Goal: Transaction & Acquisition: Purchase product/service

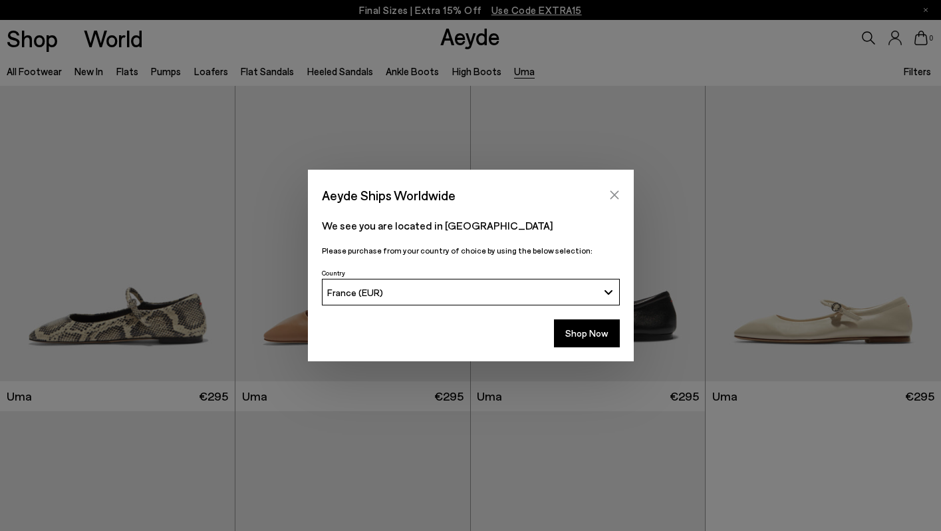
click at [617, 195] on icon "Close" at bounding box center [614, 195] width 11 height 11
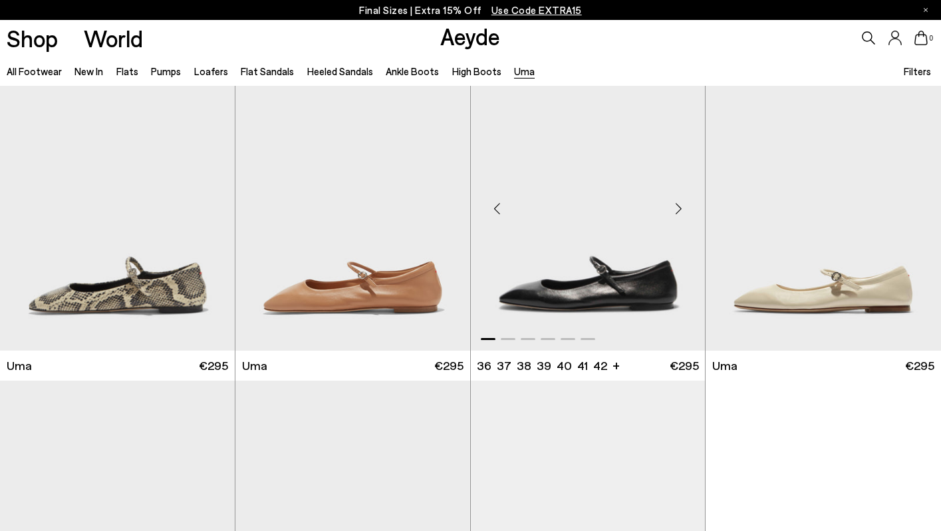
scroll to position [42, 0]
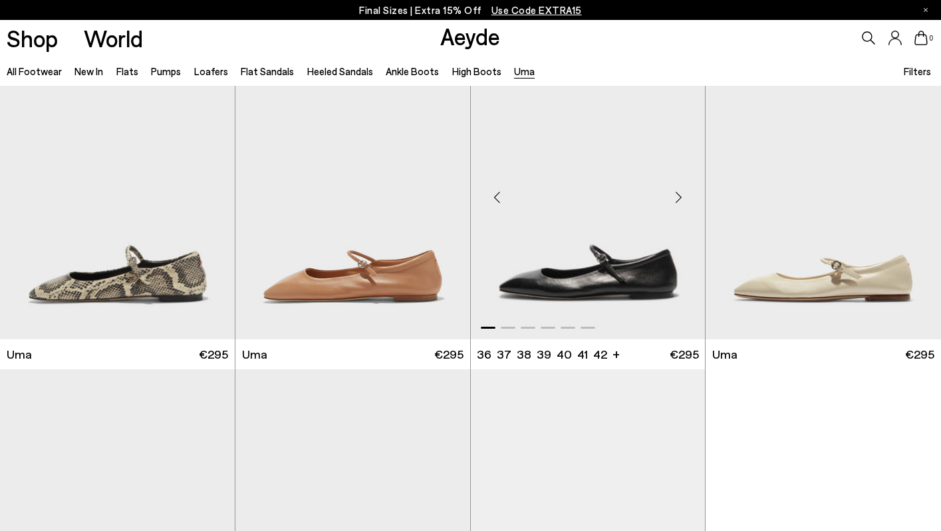
click at [579, 255] on img "1 / 6" at bounding box center [588, 191] width 235 height 295
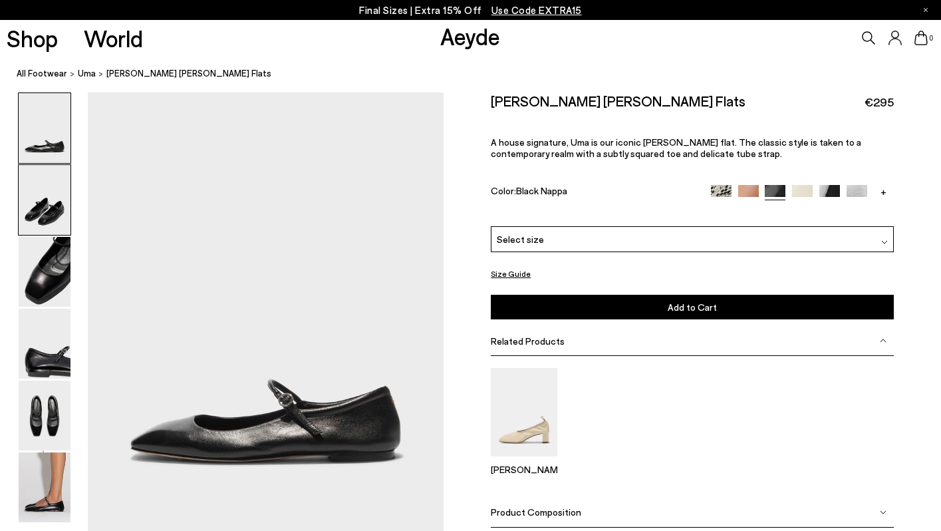
click at [44, 209] on img at bounding box center [45, 200] width 52 height 70
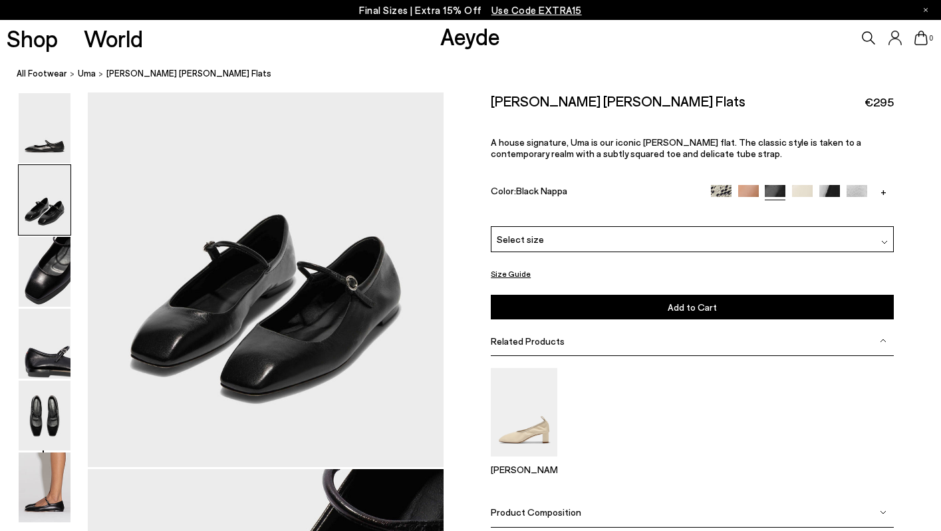
scroll to position [541, 0]
click at [43, 279] on img at bounding box center [45, 272] width 52 height 70
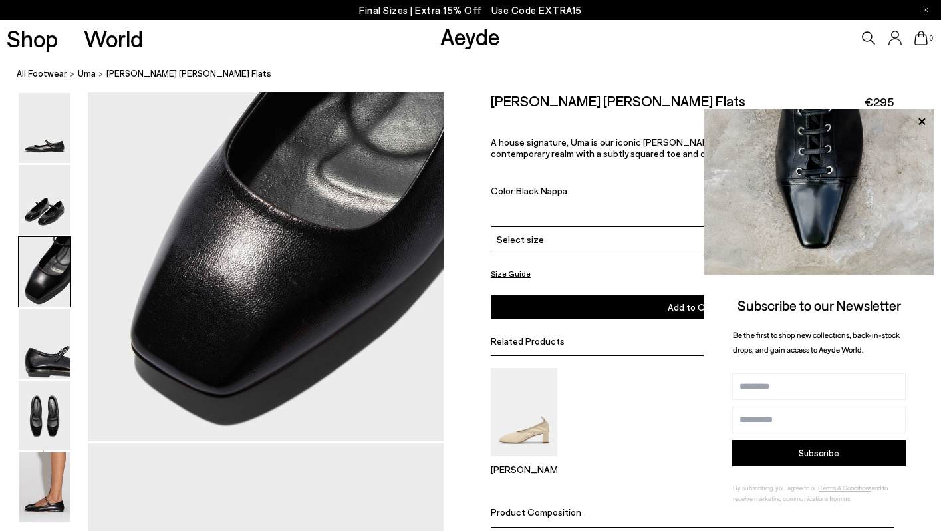
scroll to position [1049, 0]
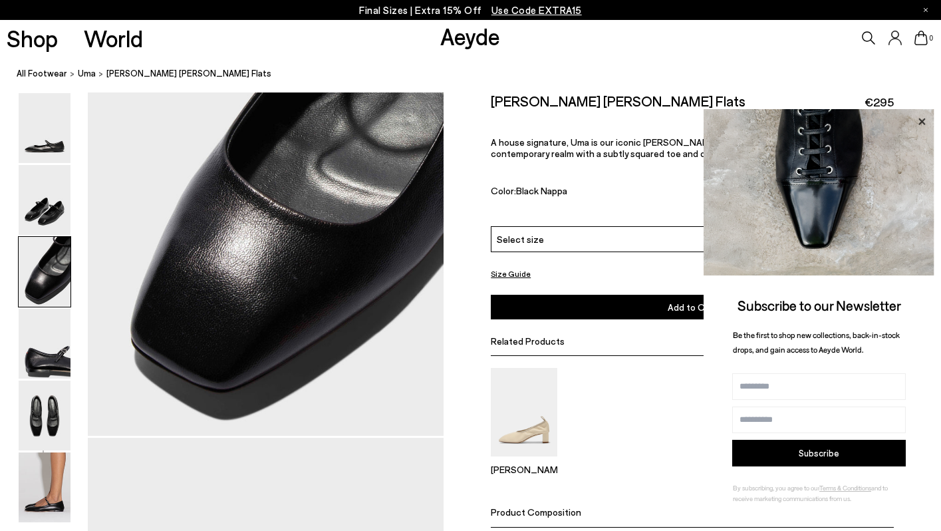
click at [925, 119] on icon at bounding box center [921, 121] width 17 height 17
